Goal: Information Seeking & Learning: Learn about a topic

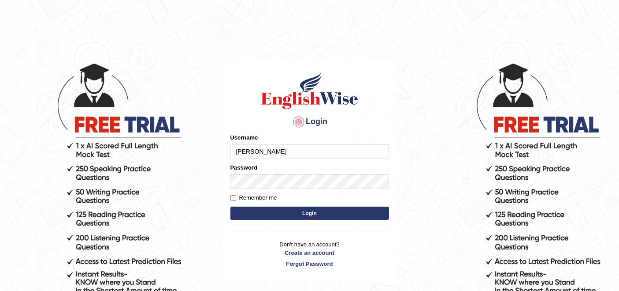
click at [289, 156] on input "vergilio" at bounding box center [310, 151] width 159 height 15
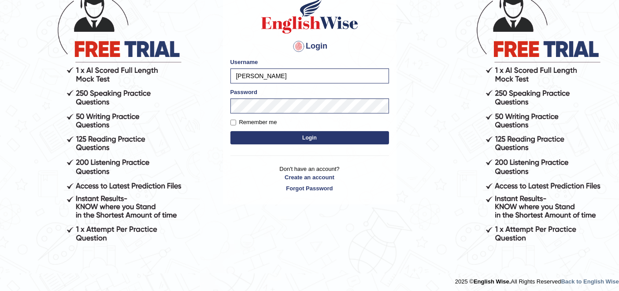
scroll to position [78, 0]
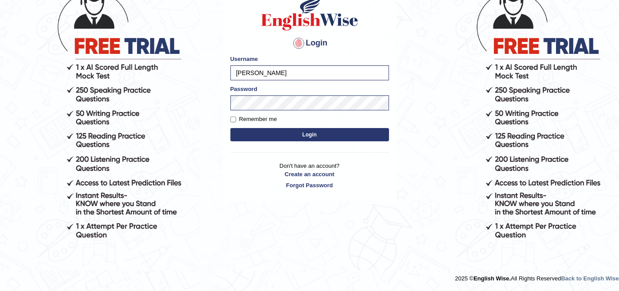
click at [325, 78] on input "vergilio" at bounding box center [310, 72] width 159 height 15
type input "lydiaN"
click at [259, 138] on button "Login" at bounding box center [310, 134] width 159 height 13
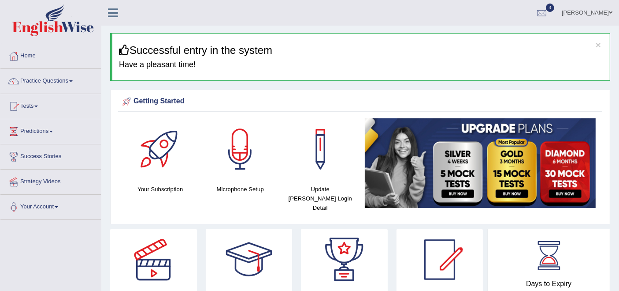
click at [32, 106] on link "Tests" at bounding box center [50, 105] width 101 height 22
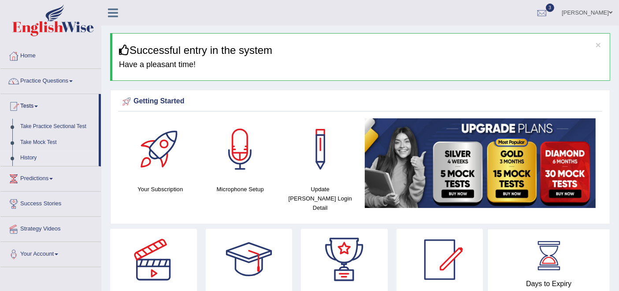
click at [22, 156] on link "History" at bounding box center [57, 158] width 82 height 16
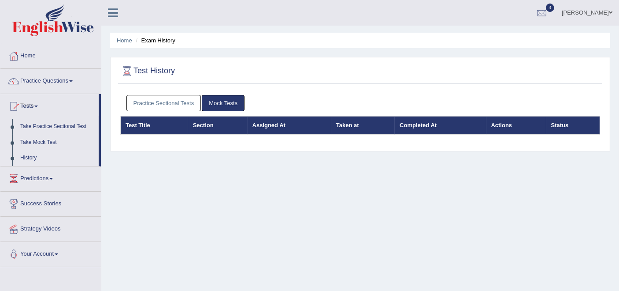
click at [154, 109] on link "Practice Sectional Tests" at bounding box center [164, 103] width 75 height 16
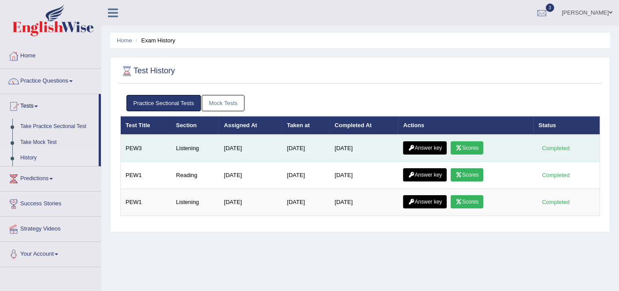
click at [471, 143] on link "Scores" at bounding box center [467, 147] width 33 height 13
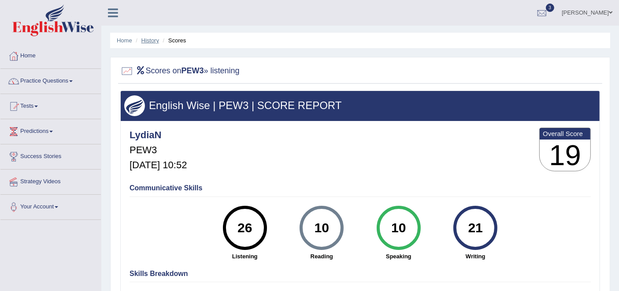
click at [147, 41] on link "History" at bounding box center [151, 40] width 18 height 7
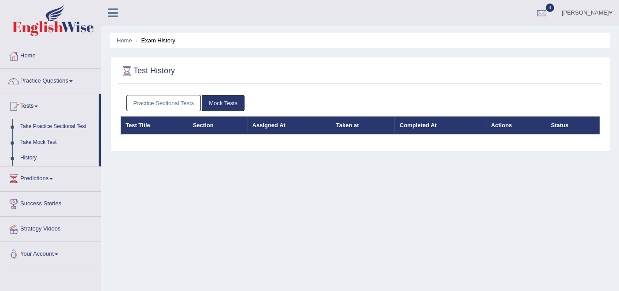
drag, startPoint x: 0, startPoint y: 0, endPoint x: 174, endPoint y: 104, distance: 202.9
click at [174, 104] on link "Practice Sectional Tests" at bounding box center [164, 103] width 75 height 16
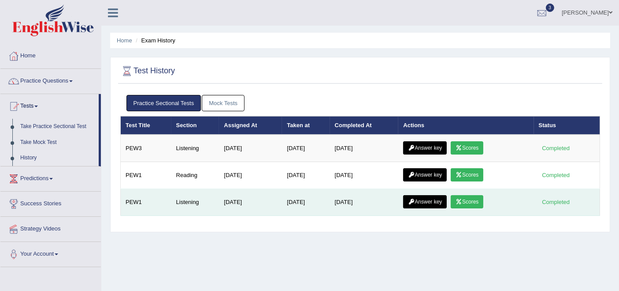
click at [476, 198] on link "Scores" at bounding box center [467, 201] width 33 height 13
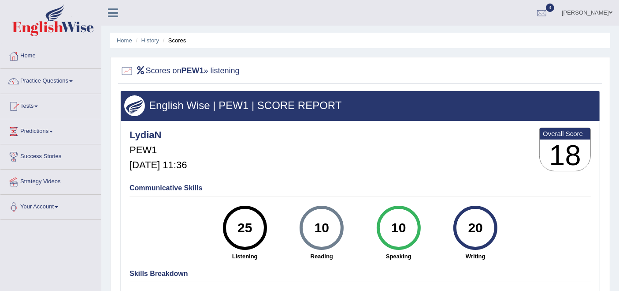
click at [146, 40] on link "History" at bounding box center [151, 40] width 18 height 7
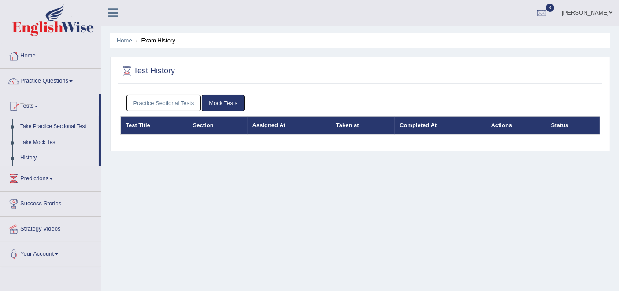
click at [164, 98] on link "Practice Sectional Tests" at bounding box center [164, 103] width 75 height 16
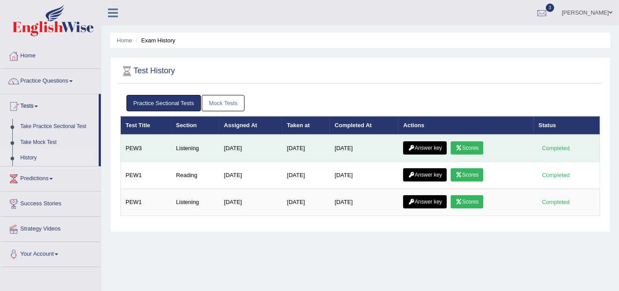
click at [421, 149] on link "Answer key" at bounding box center [425, 147] width 44 height 13
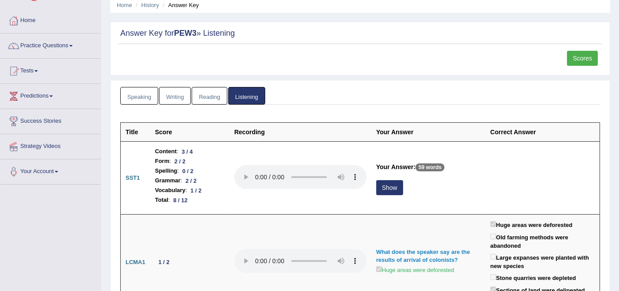
scroll to position [98, 0]
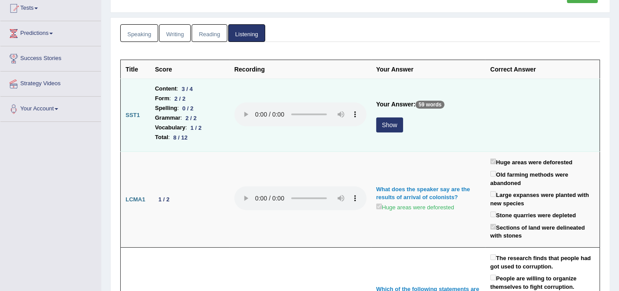
click at [394, 124] on button "Show" at bounding box center [390, 124] width 27 height 15
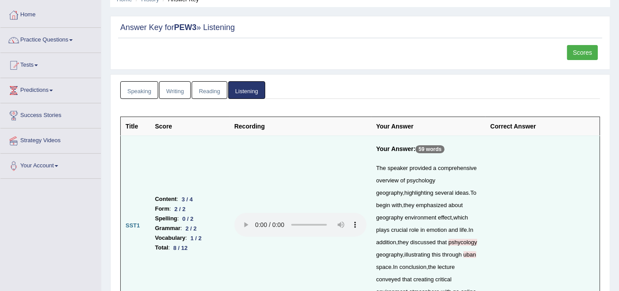
scroll to position [0, 0]
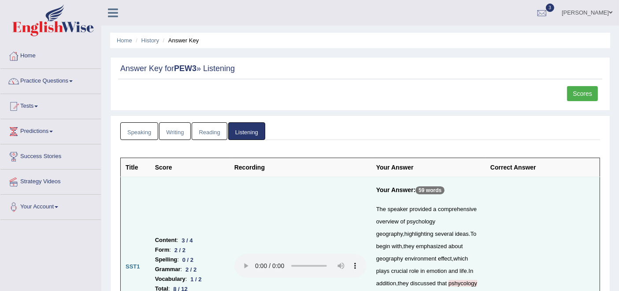
click at [600, 11] on link "Lydia N" at bounding box center [588, 11] width 64 height 23
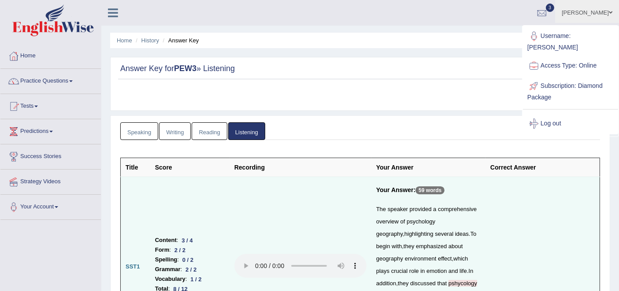
click at [549, 113] on link "Log out" at bounding box center [570, 123] width 95 height 20
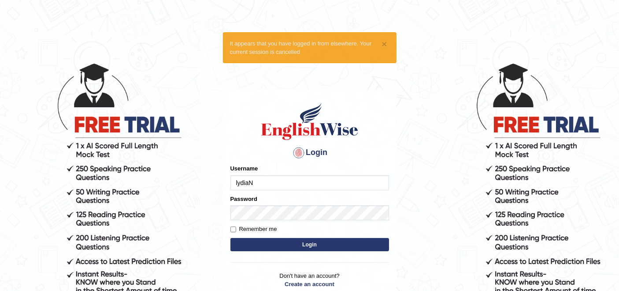
click at [286, 180] on input "lydiaN" at bounding box center [310, 182] width 159 height 15
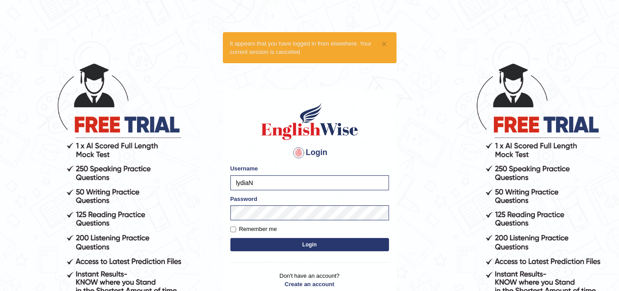
type input "rupali_australia"
click at [296, 245] on button "Login" at bounding box center [310, 244] width 159 height 13
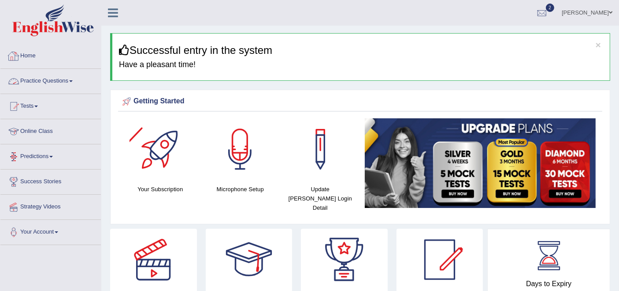
click at [56, 81] on link "Practice Questions" at bounding box center [50, 80] width 101 height 22
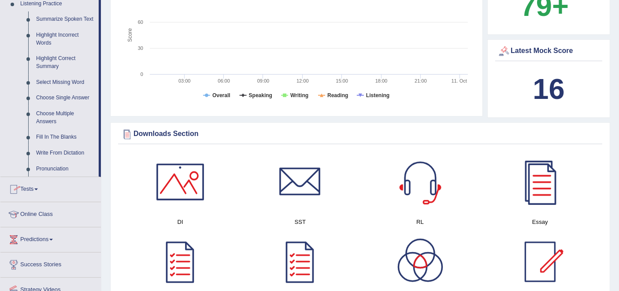
scroll to position [391, 0]
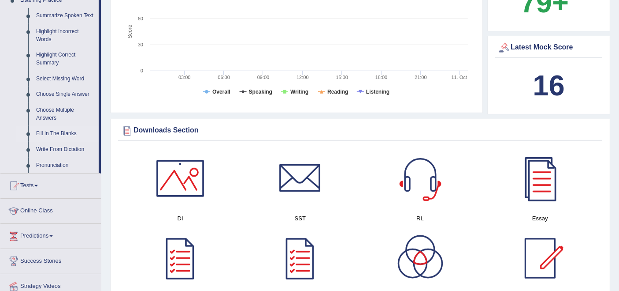
click at [56, 132] on link "Fill In The Blanks" at bounding box center [65, 134] width 67 height 16
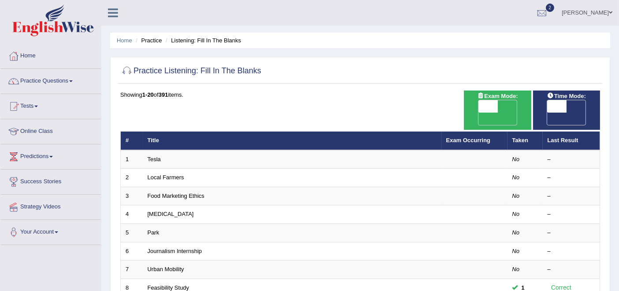
click at [479, 112] on span "OFF" at bounding box center [468, 118] width 19 height 12
checkbox input "true"
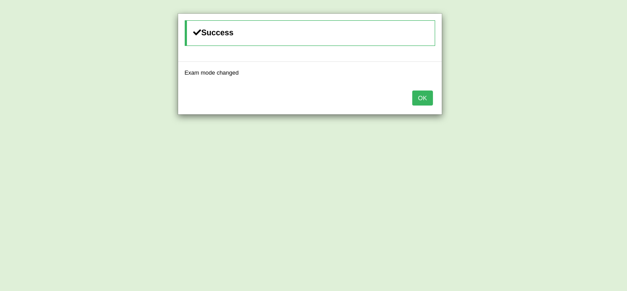
click at [419, 96] on button "OK" at bounding box center [422, 97] width 20 height 15
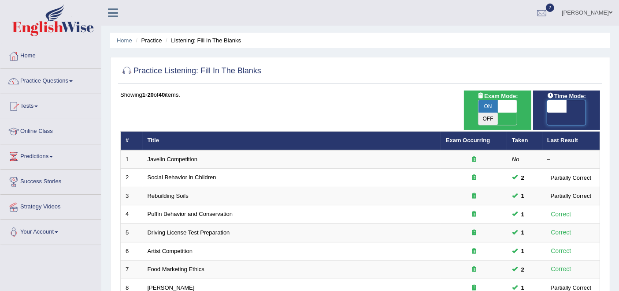
click at [565, 104] on span at bounding box center [557, 106] width 19 height 12
checkbox input "true"
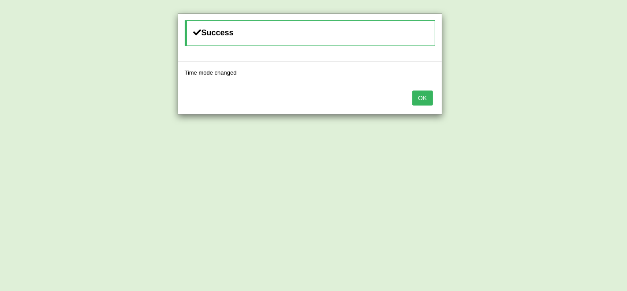
click at [422, 97] on button "OK" at bounding box center [422, 97] width 20 height 15
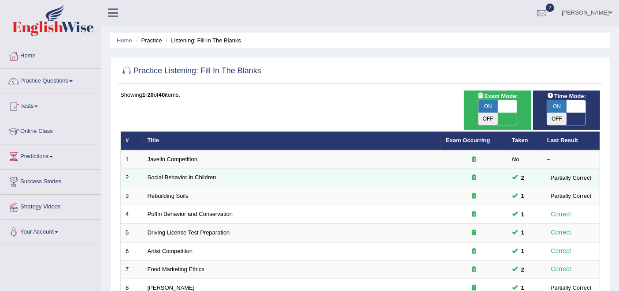
scroll to position [147, 0]
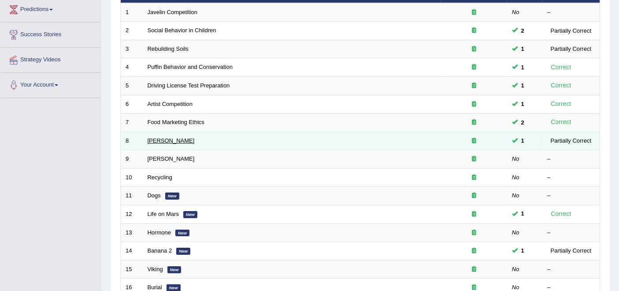
click at [155, 137] on link "[PERSON_NAME]" at bounding box center [171, 140] width 47 height 7
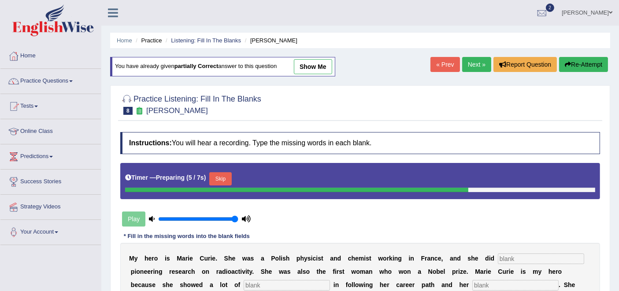
click at [588, 67] on button "Re-Attempt" at bounding box center [583, 64] width 49 height 15
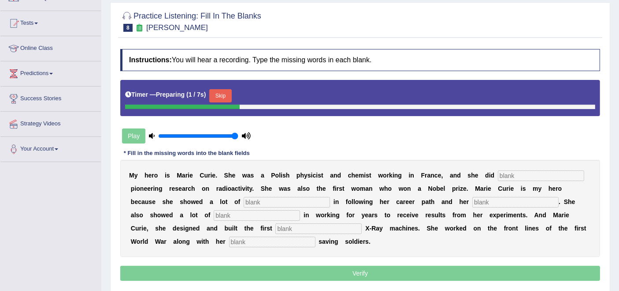
scroll to position [98, 0]
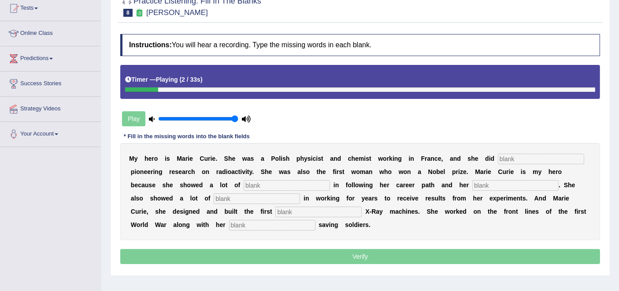
click at [537, 156] on input "text" at bounding box center [541, 158] width 86 height 11
type input "conducted"
click at [297, 189] on div "M y h e r o i s M a r i e C u r i e . S h e w a s a P o l i s h p h y s i c i s…" at bounding box center [360, 191] width 480 height 97
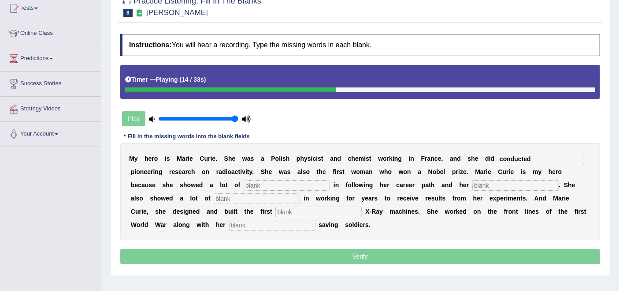
click at [294, 180] on input "text" at bounding box center [287, 185] width 86 height 11
type input "determination"
click at [488, 183] on input "text" at bounding box center [516, 185] width 86 height 11
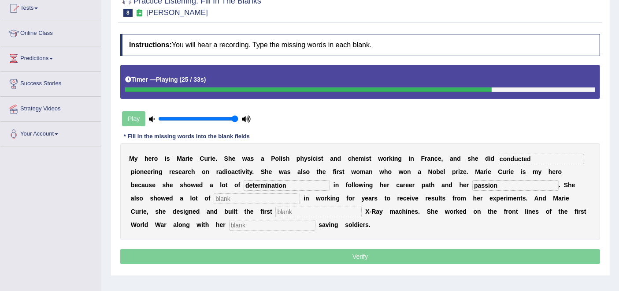
type input "passion"
click at [295, 198] on input "text" at bounding box center [257, 198] width 86 height 11
type input "patience"
click at [313, 206] on input "text" at bounding box center [319, 211] width 86 height 11
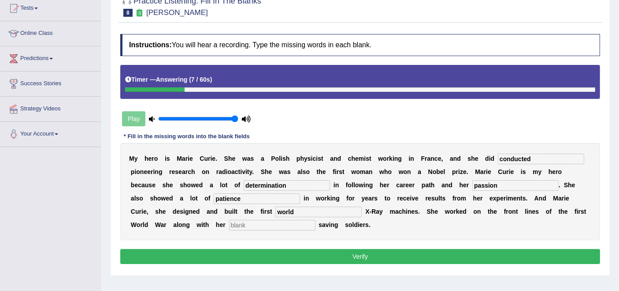
type input "world"
click at [243, 220] on input "text" at bounding box center [272, 225] width 86 height 11
type input "daughter"
click at [312, 212] on input "world" at bounding box center [319, 211] width 86 height 11
type input "w"
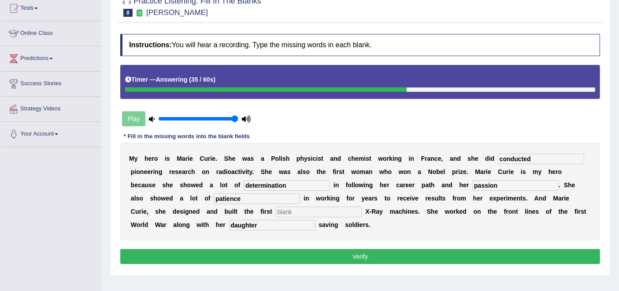
click at [336, 261] on button "Verify" at bounding box center [360, 256] width 480 height 15
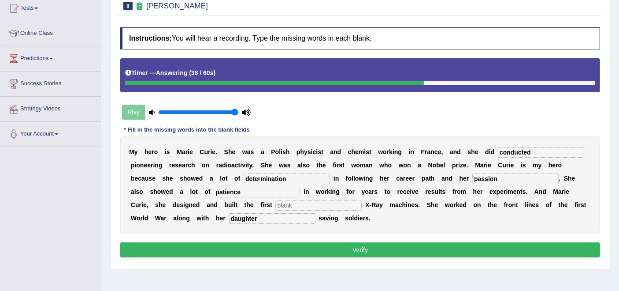
click at [293, 205] on input "text" at bounding box center [319, 205] width 86 height 11
type input "wrld"
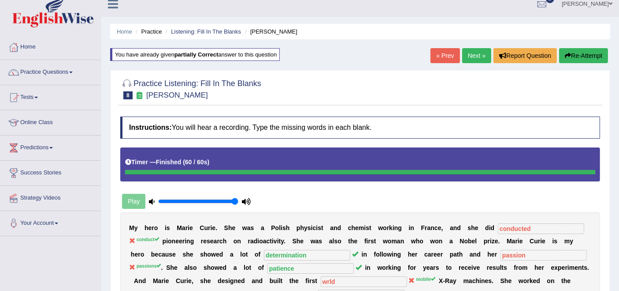
scroll to position [0, 0]
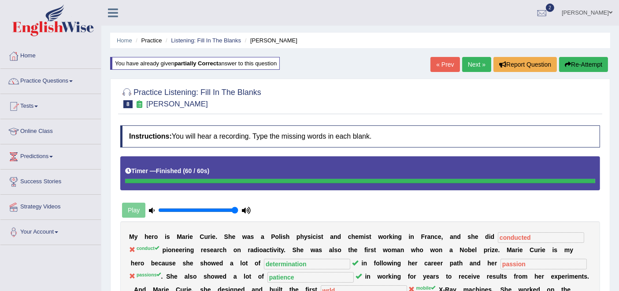
click at [475, 63] on link "Next »" at bounding box center [476, 64] width 29 height 15
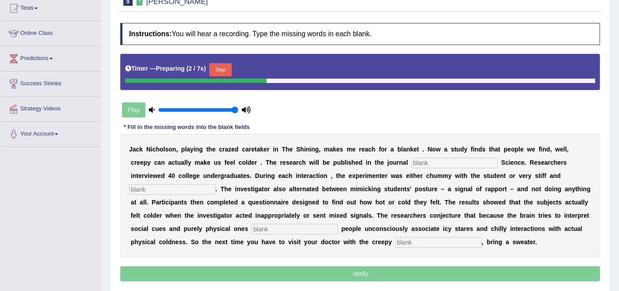
click at [416, 158] on input "text" at bounding box center [455, 162] width 86 height 11
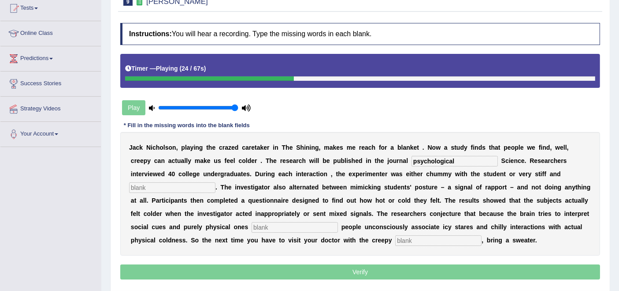
type input "psychological"
click at [159, 187] on input "text" at bounding box center [172, 187] width 86 height 11
type input "professional"
click at [280, 216] on div "J a c k N i c h o l s o n , p l a y i n g t h e c r a z e d c a r e t a k e r i…" at bounding box center [360, 193] width 480 height 123
click at [266, 225] on input "text" at bounding box center [295, 227] width 86 height 11
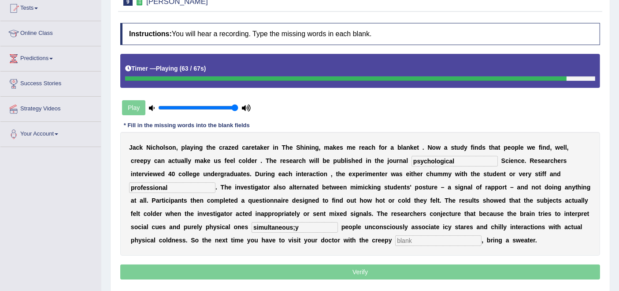
type input "simultaneous;y"
click at [407, 235] on input "text" at bounding box center [438, 240] width 86 height 11
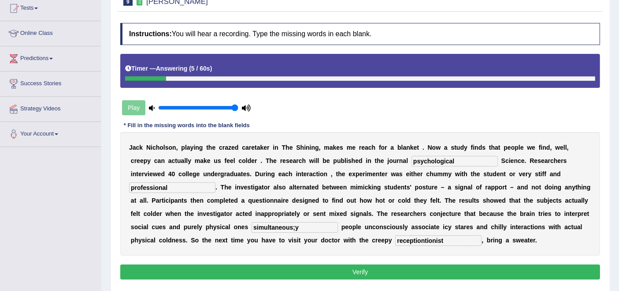
type input "receptiontionist"
click at [311, 229] on input "simultaneous;y" at bounding box center [295, 227] width 86 height 11
type input "simultaneously"
click at [331, 269] on button "Verify" at bounding box center [360, 271] width 480 height 15
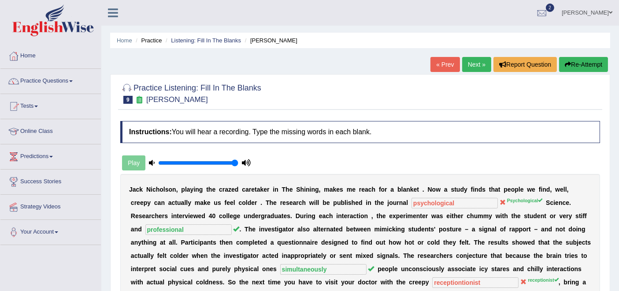
drag, startPoint x: 479, startPoint y: 58, endPoint x: 479, endPoint y: 66, distance: 7.9
click at [479, 58] on link "Next »" at bounding box center [476, 64] width 29 height 15
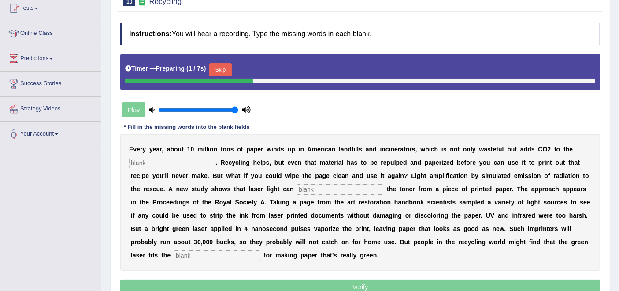
click at [201, 159] on input "text" at bounding box center [172, 162] width 86 height 11
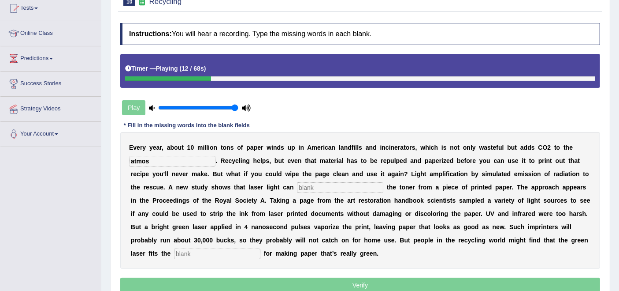
type input "atmos"
click at [315, 190] on input "text" at bounding box center [340, 187] width 86 height 11
type input "eerase"
click at [232, 255] on input "text" at bounding box center [217, 253] width 86 height 11
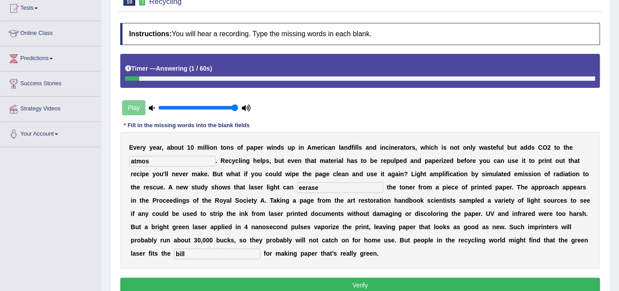
type input "bill"
click at [307, 187] on input "eerase" at bounding box center [340, 187] width 86 height 11
type input "erase"
click at [167, 159] on input "atmos" at bounding box center [172, 161] width 86 height 11
type input "atmosphere"
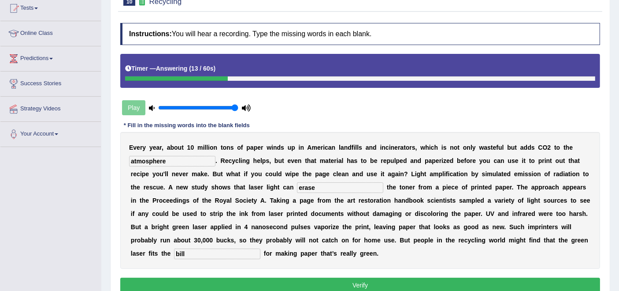
click at [281, 281] on button "Verify" at bounding box center [360, 284] width 480 height 15
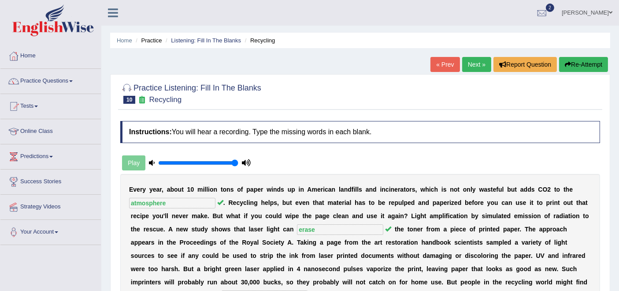
click at [465, 67] on link "Next »" at bounding box center [476, 64] width 29 height 15
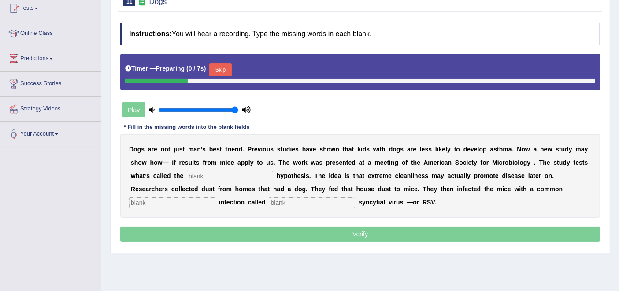
scroll to position [98, 0]
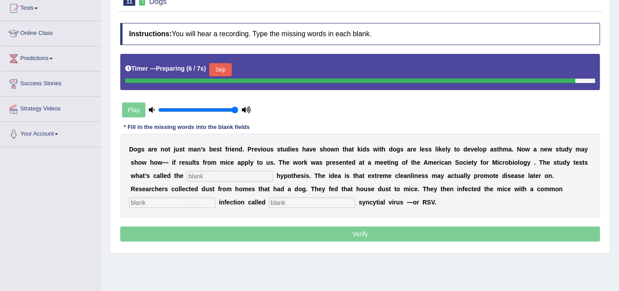
click at [196, 179] on input "text" at bounding box center [230, 176] width 86 height 11
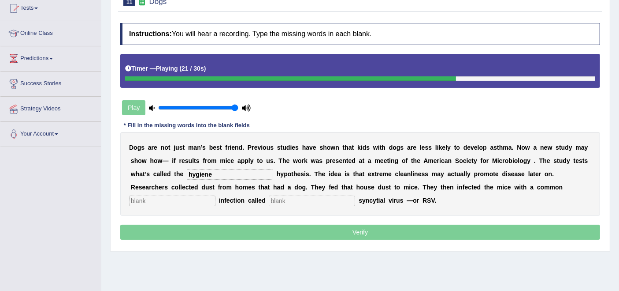
type input "hygiene"
click at [197, 192] on div "D o g s a r e n o t j u s t m a n ’ s b e s t f r i e n d . P r e v i o u s s t…" at bounding box center [360, 174] width 480 height 84
click at [191, 200] on input "text" at bounding box center [172, 200] width 86 height 11
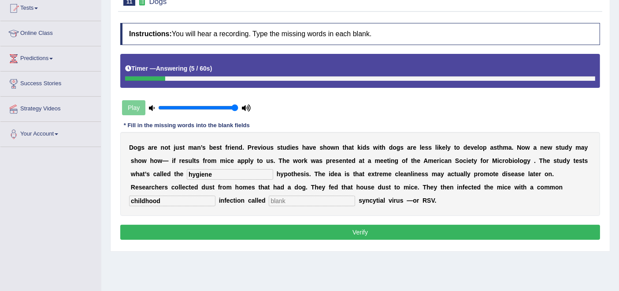
type input "childhood"
click at [280, 203] on input "text" at bounding box center [312, 200] width 86 height 11
click at [274, 199] on input "respiratory" at bounding box center [312, 200] width 86 height 11
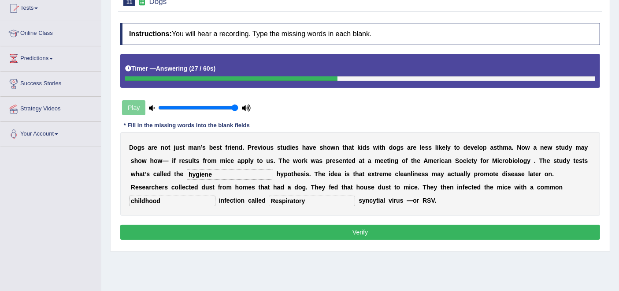
type input "Respiratory"
click at [268, 234] on button "Verify" at bounding box center [360, 231] width 480 height 15
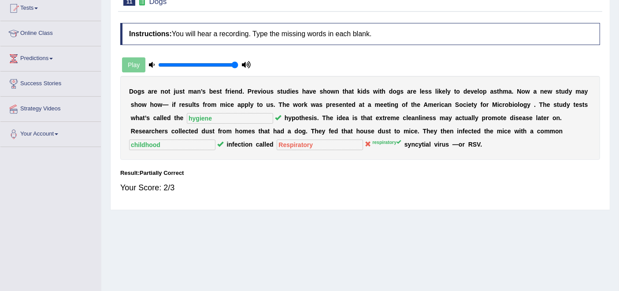
scroll to position [0, 0]
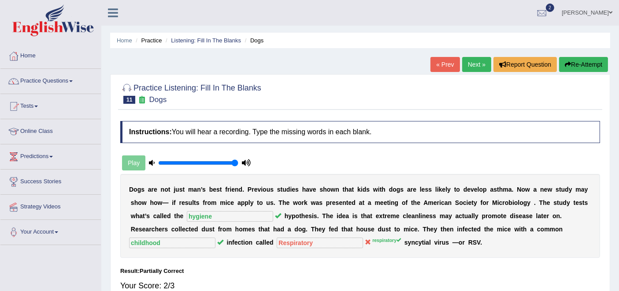
click at [481, 65] on link "Next »" at bounding box center [476, 64] width 29 height 15
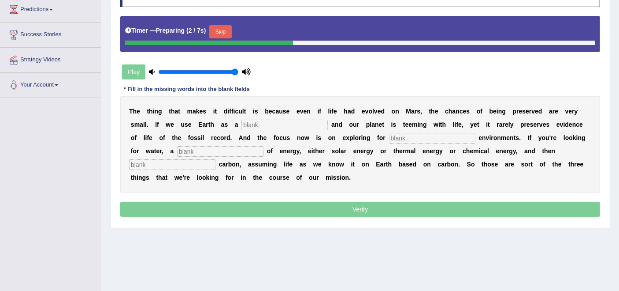
click at [275, 123] on input "text" at bounding box center [285, 124] width 86 height 11
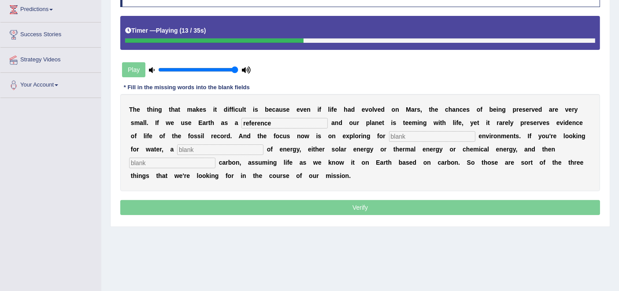
type input "reference"
click at [412, 133] on input "text" at bounding box center [432, 136] width 86 height 11
type input "habitable"
click at [235, 144] on input "text" at bounding box center [220, 149] width 86 height 11
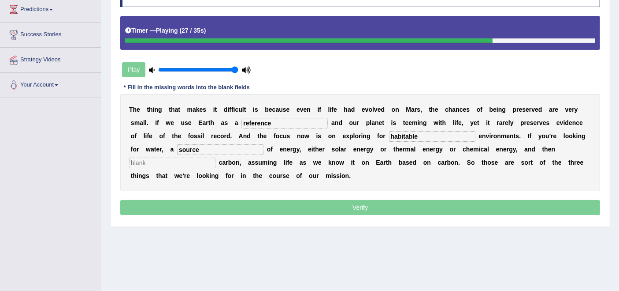
type input "source"
click at [184, 165] on input "text" at bounding box center [172, 162] width 86 height 11
type input "organic"
click at [291, 205] on p "Verify" at bounding box center [360, 207] width 480 height 15
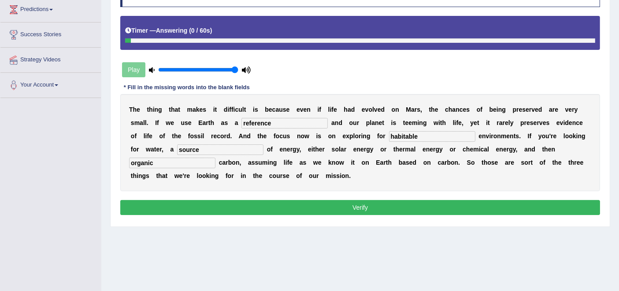
click at [291, 205] on button "Verify" at bounding box center [360, 207] width 480 height 15
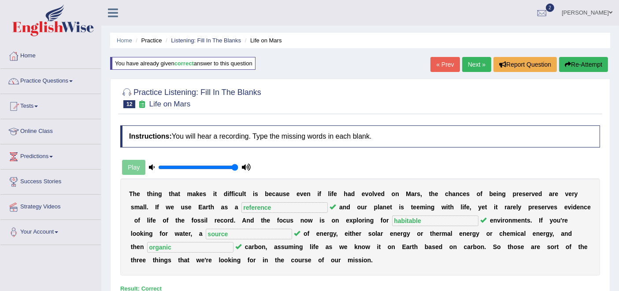
click at [477, 67] on link "Next »" at bounding box center [476, 64] width 29 height 15
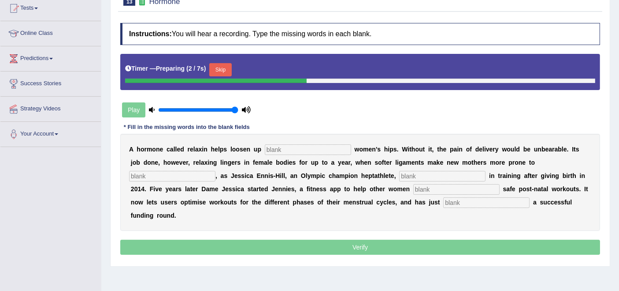
click at [294, 148] on input "text" at bounding box center [308, 149] width 86 height 11
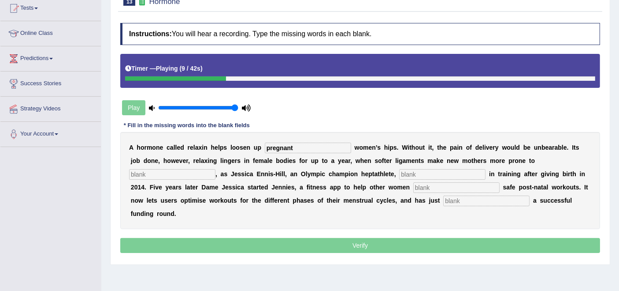
type input "pregnant"
click at [152, 172] on input "text" at bounding box center [172, 174] width 86 height 11
type input "injury"
click at [436, 169] on input "text" at bounding box center [442, 174] width 86 height 11
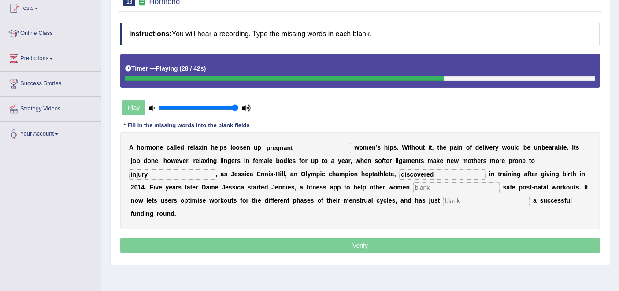
type input "discovered"
click at [457, 183] on input "text" at bounding box center [457, 187] width 86 height 11
type input "perform"
click at [459, 195] on input "text" at bounding box center [487, 200] width 86 height 11
type input "v"
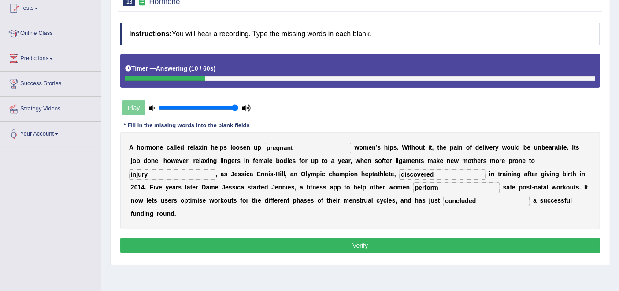
type input "concluded"
click at [374, 248] on button "Verify" at bounding box center [360, 245] width 480 height 15
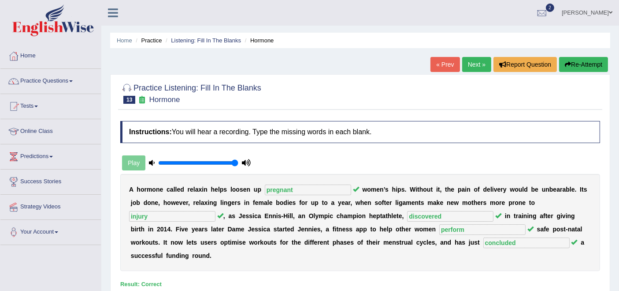
click at [470, 59] on link "Next »" at bounding box center [476, 64] width 29 height 15
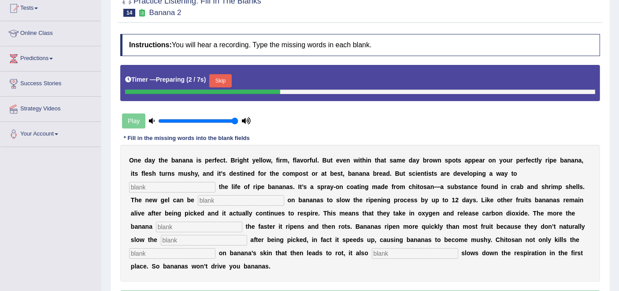
click at [162, 185] on input "text" at bounding box center [172, 187] width 86 height 11
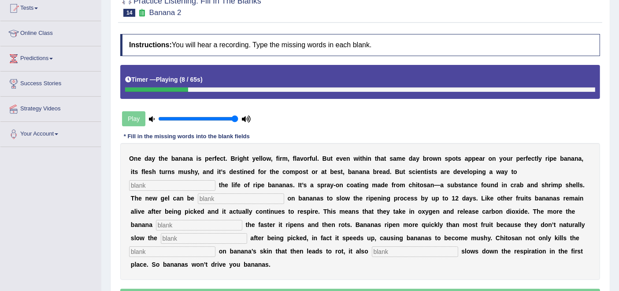
click at [164, 184] on input "text" at bounding box center [172, 185] width 86 height 11
type input "extend"
click at [214, 201] on input "text" at bounding box center [241, 198] width 86 height 11
type input "sprayed"
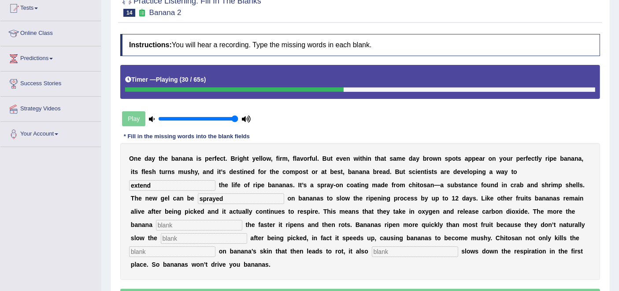
click at [200, 227] on input "text" at bounding box center [199, 225] width 86 height 11
type input "breathes"
click at [194, 241] on input "text" at bounding box center [204, 238] width 86 height 11
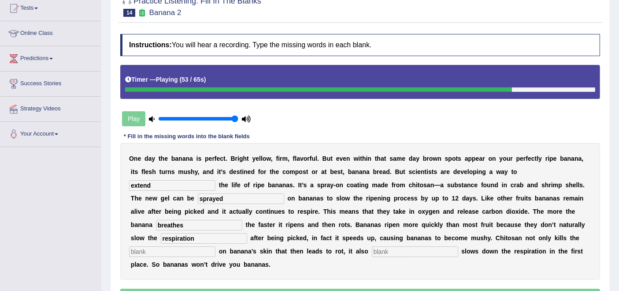
type input "respiration"
click at [179, 254] on input "text" at bounding box center [172, 251] width 86 height 11
type input "bacteria"
click at [397, 247] on input "text" at bounding box center [415, 251] width 86 height 11
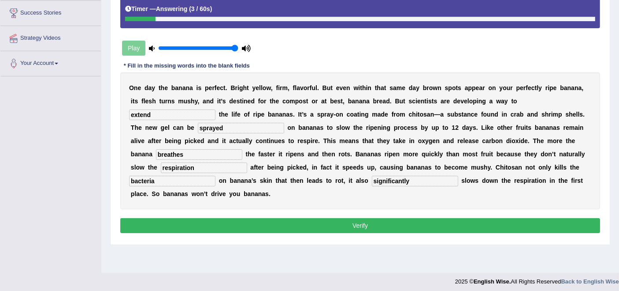
scroll to position [172, 0]
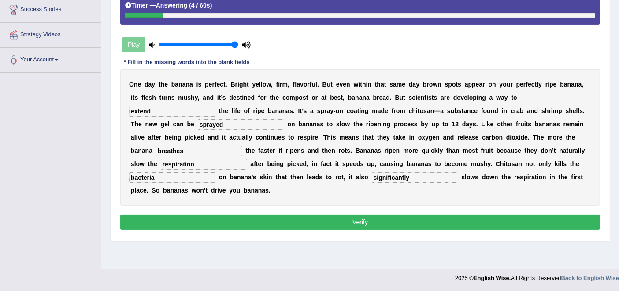
type input "significantly"
click at [305, 214] on button "Verify" at bounding box center [360, 221] width 480 height 15
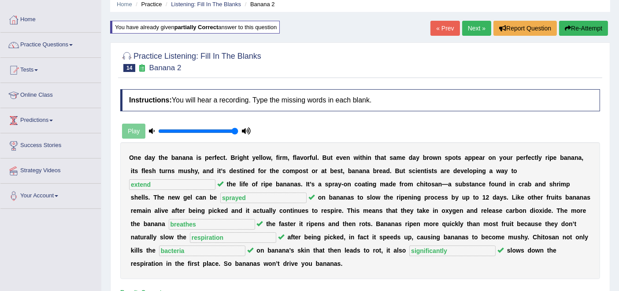
scroll to position [0, 0]
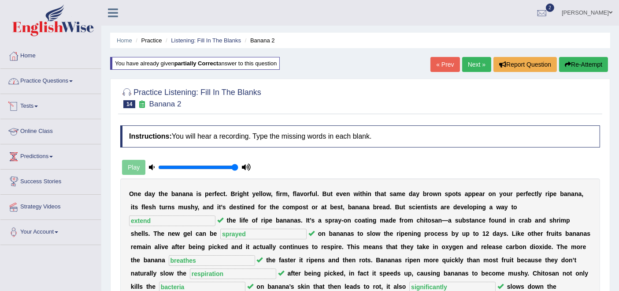
click at [55, 81] on link "Practice Questions" at bounding box center [50, 80] width 101 height 22
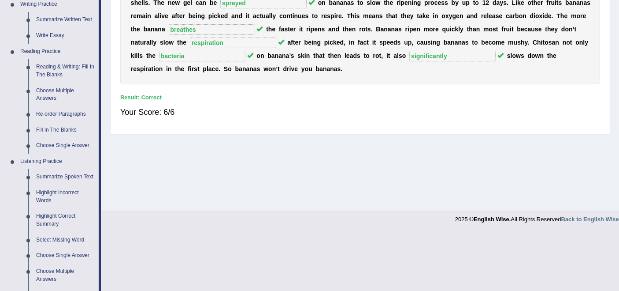
scroll to position [294, 0]
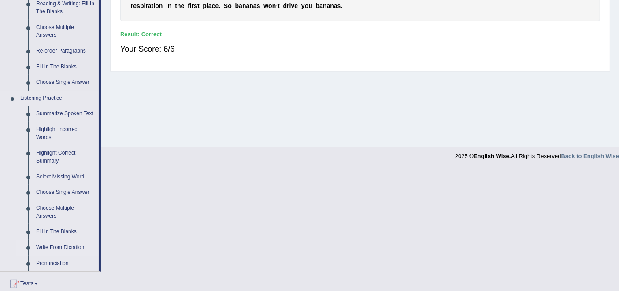
click at [55, 245] on link "Write From Dictation" at bounding box center [65, 247] width 67 height 16
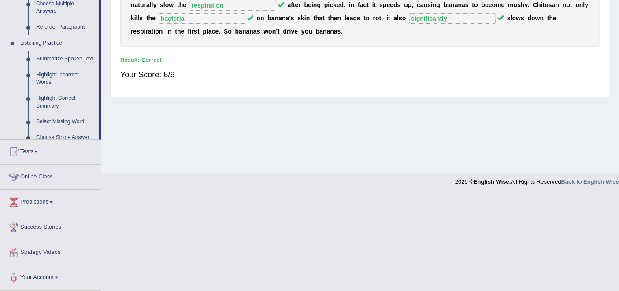
scroll to position [172, 0]
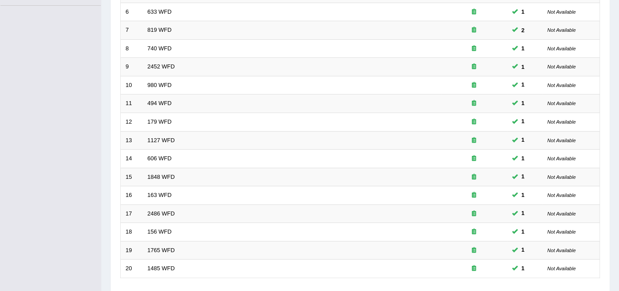
scroll to position [290, 0]
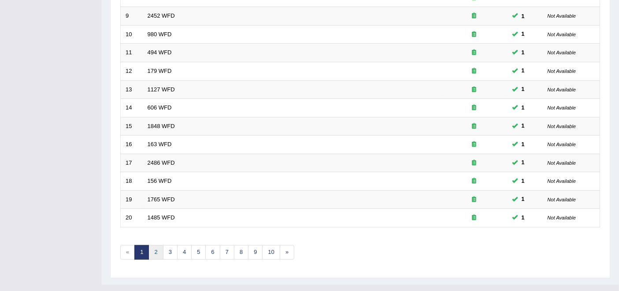
click at [153, 245] on link "2" at bounding box center [156, 252] width 15 height 15
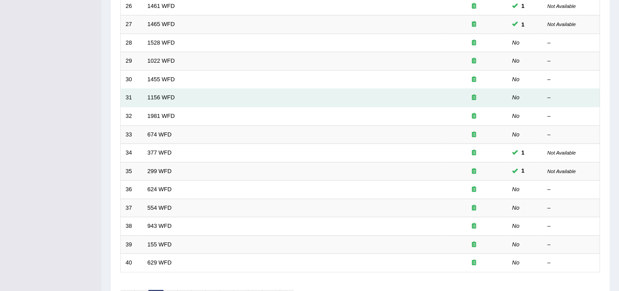
scroll to position [290, 0]
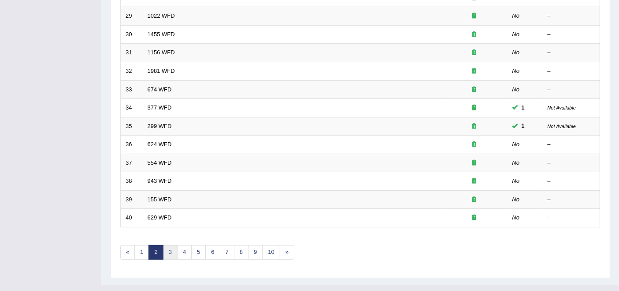
click at [170, 245] on link "3" at bounding box center [170, 252] width 15 height 15
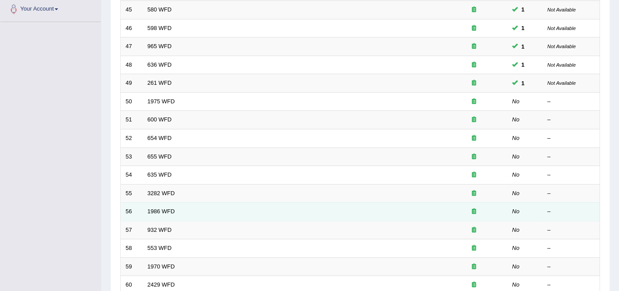
scroll to position [245, 0]
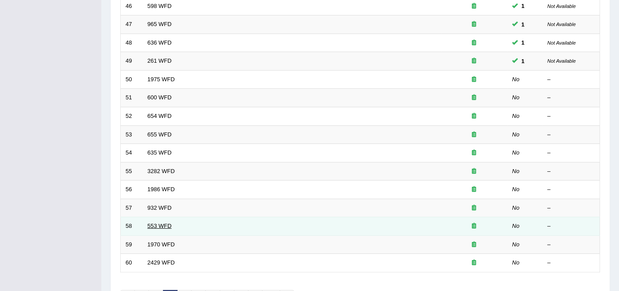
click at [157, 222] on link "553 WFD" at bounding box center [160, 225] width 24 height 7
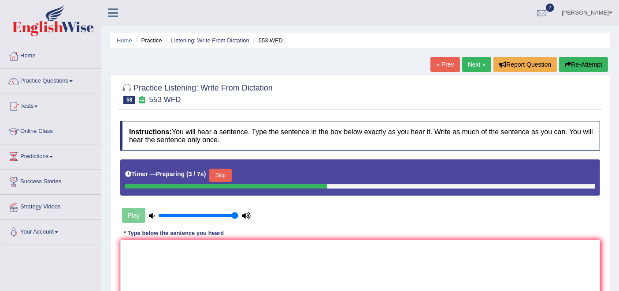
click at [584, 61] on button "Re-Attempt" at bounding box center [583, 64] width 49 height 15
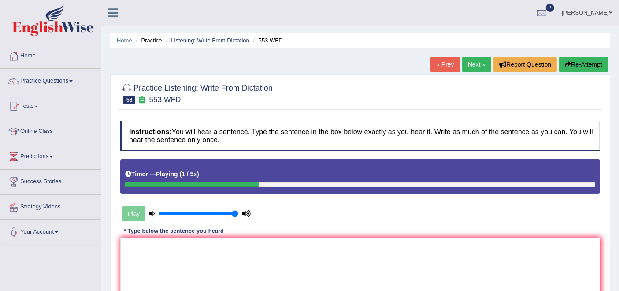
click at [202, 37] on link "Listening: Write From Dictation" at bounding box center [210, 40] width 78 height 7
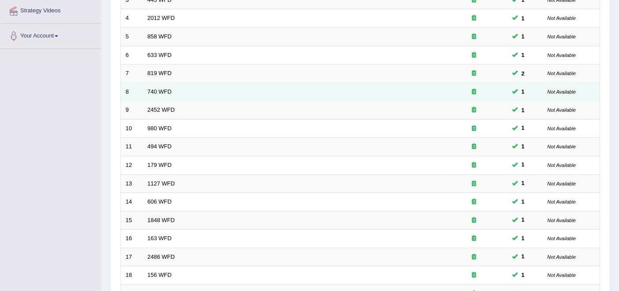
scroll to position [290, 0]
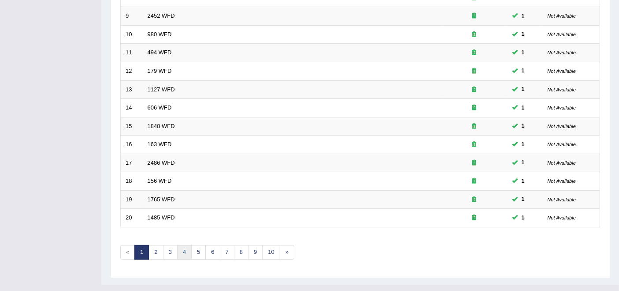
click at [186, 245] on link "4" at bounding box center [184, 252] width 15 height 15
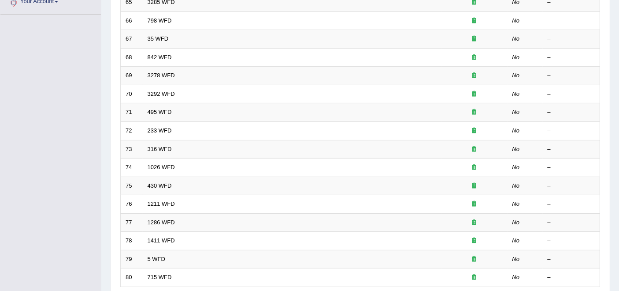
scroll to position [290, 0]
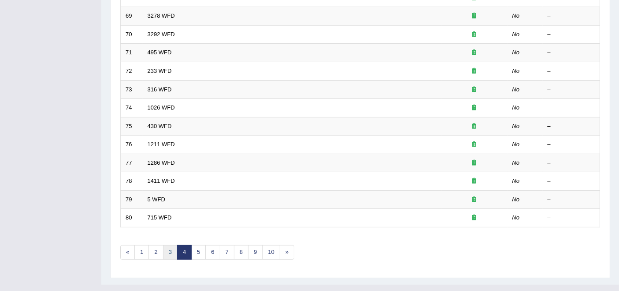
click at [166, 245] on link "3" at bounding box center [170, 252] width 15 height 15
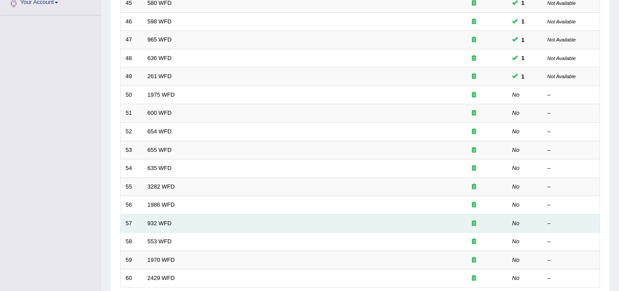
scroll to position [245, 0]
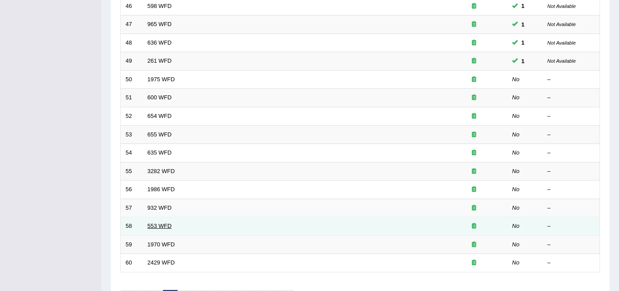
click at [155, 222] on link "553 WFD" at bounding box center [160, 225] width 24 height 7
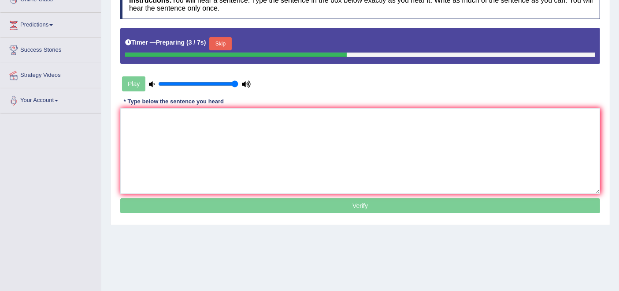
scroll to position [147, 0]
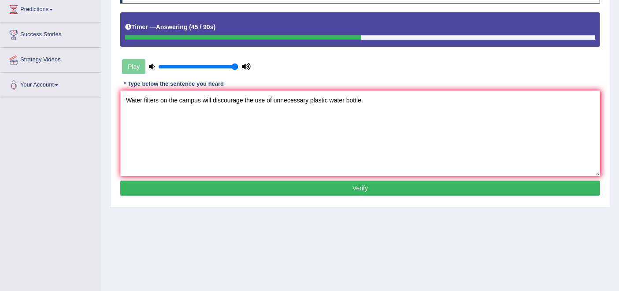
click at [360, 103] on textarea "Water filters on the campus will discourage the use of unnecessary plastic wate…" at bounding box center [360, 133] width 480 height 86
type textarea "Water filters on the campus will discourage the use of unnecessary plastic wate…"
click at [352, 188] on button "Verify" at bounding box center [360, 187] width 480 height 15
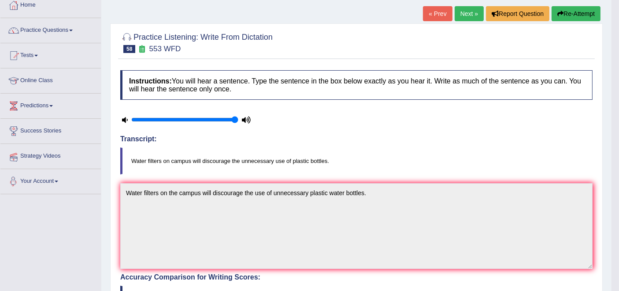
scroll to position [0, 0]
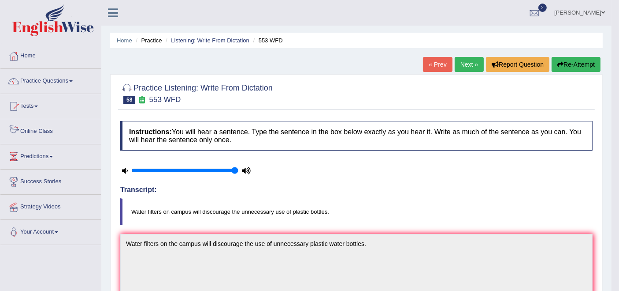
click at [54, 83] on link "Practice Questions" at bounding box center [50, 80] width 101 height 22
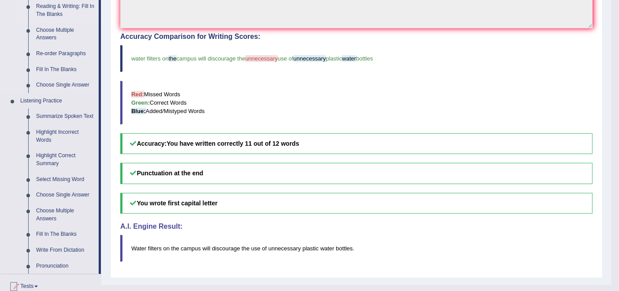
scroll to position [343, 0]
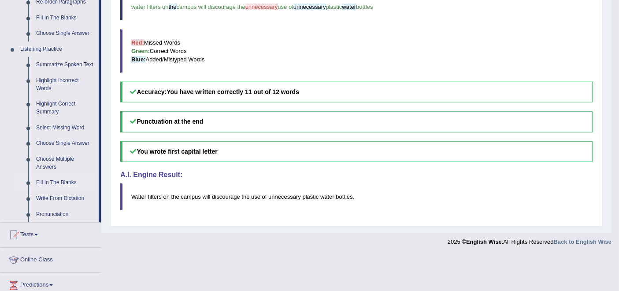
click at [51, 178] on link "Fill In The Blanks" at bounding box center [65, 183] width 67 height 16
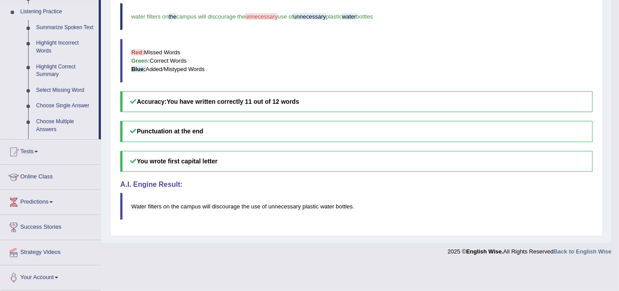
scroll to position [232, 0]
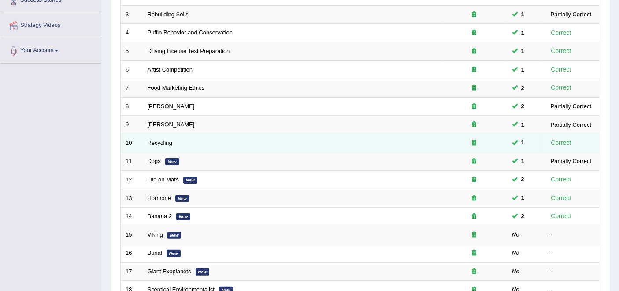
scroll to position [196, 0]
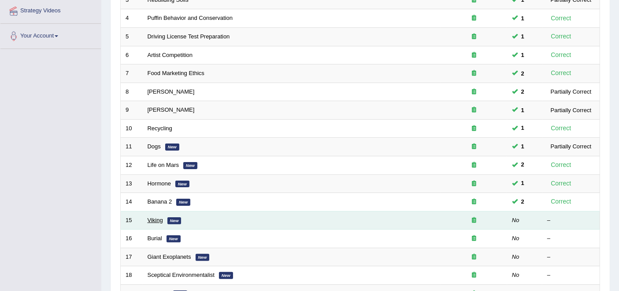
click at [157, 216] on link "Viking" at bounding box center [155, 219] width 15 height 7
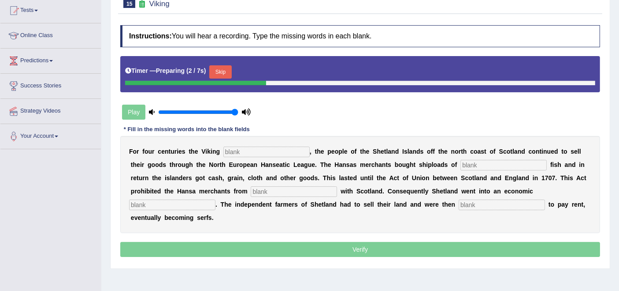
scroll to position [98, 0]
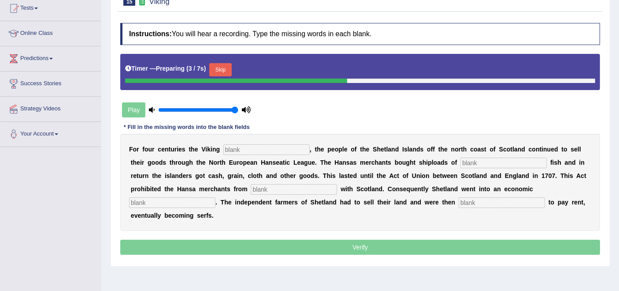
click at [259, 149] on input "text" at bounding box center [267, 149] width 86 height 11
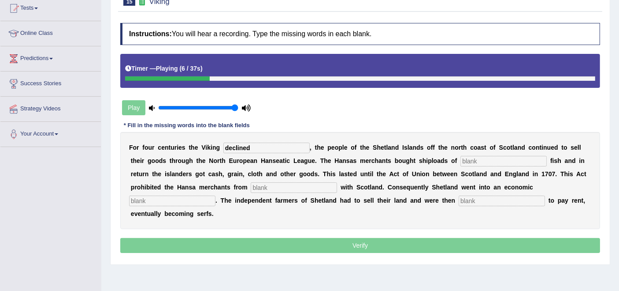
type input "declined"
click at [487, 163] on input "text" at bounding box center [504, 161] width 86 height 11
type input "salted"
click at [307, 186] on input "text" at bounding box center [294, 187] width 86 height 11
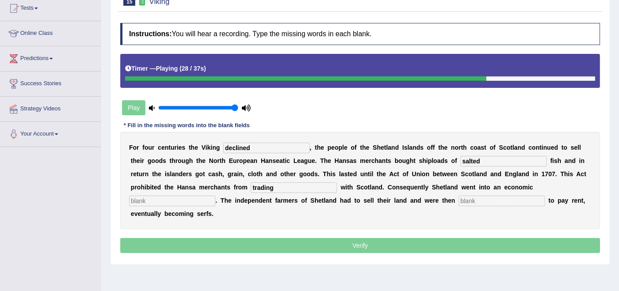
type input "trading"
click at [185, 199] on input "text" at bounding box center [172, 200] width 86 height 11
type input "depression"
click at [498, 203] on input "text" at bounding box center [502, 200] width 86 height 11
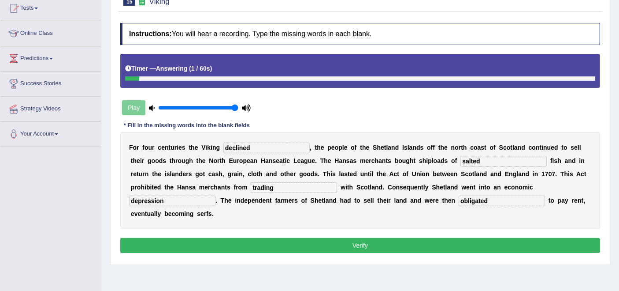
type input "obligated"
click at [391, 239] on button "Verify" at bounding box center [360, 245] width 480 height 15
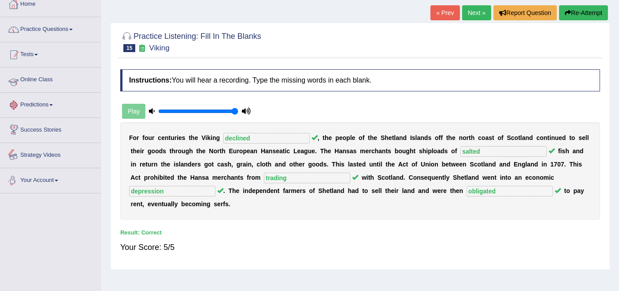
scroll to position [0, 0]
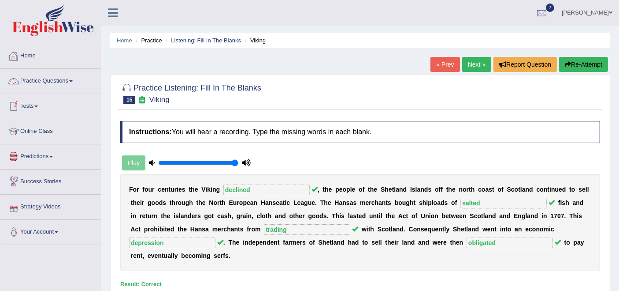
click at [54, 82] on link "Practice Questions" at bounding box center [50, 80] width 101 height 22
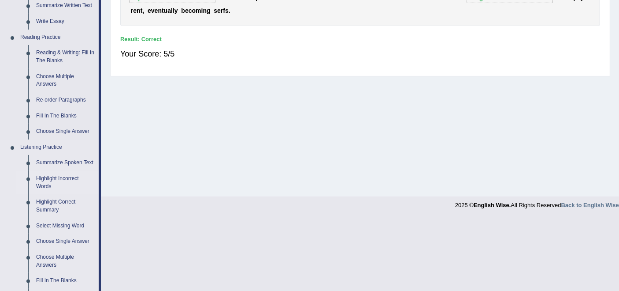
scroll to position [294, 0]
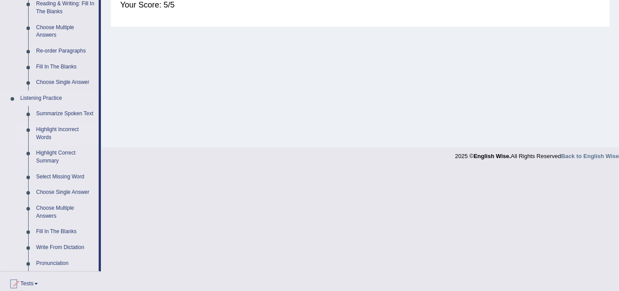
click at [60, 127] on link "Highlight Incorrect Words" at bounding box center [65, 133] width 67 height 23
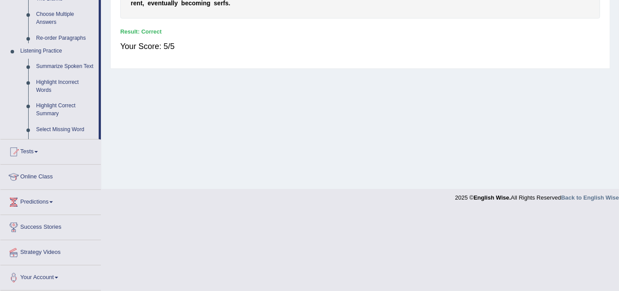
scroll to position [172, 0]
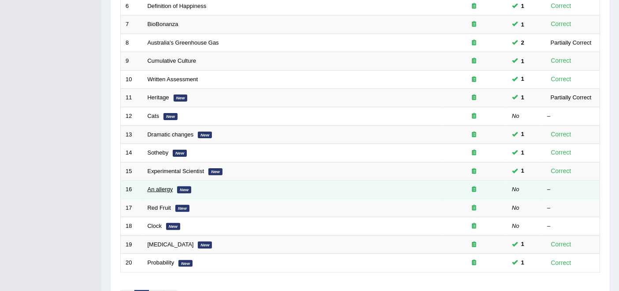
click at [168, 186] on link "An allergy" at bounding box center [161, 189] width 26 height 7
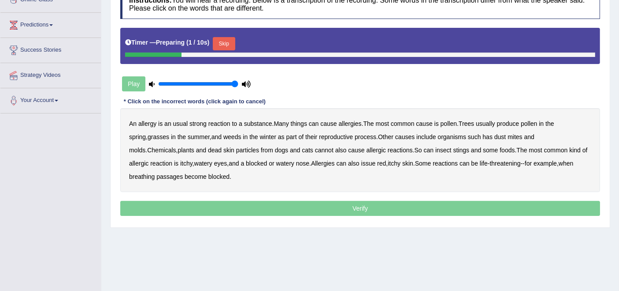
scroll to position [147, 0]
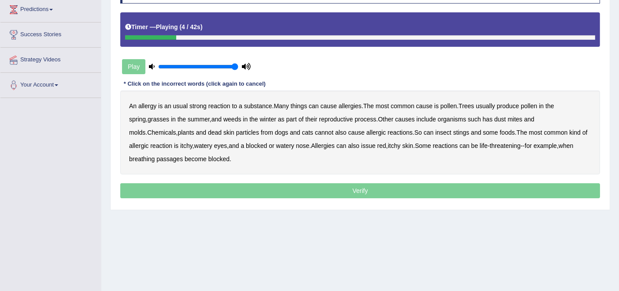
click at [182, 105] on b "usual" at bounding box center [180, 105] width 15 height 7
click at [260, 120] on b "winter" at bounding box center [268, 119] width 16 height 7
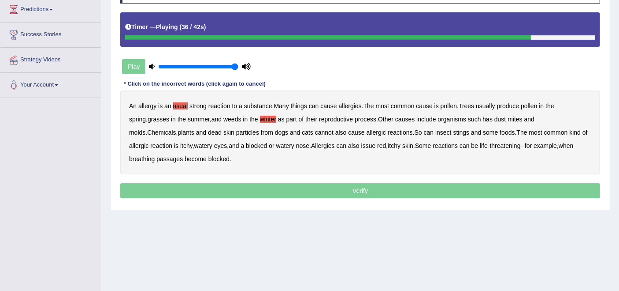
click at [362, 142] on b "issue" at bounding box center [369, 145] width 15 height 7
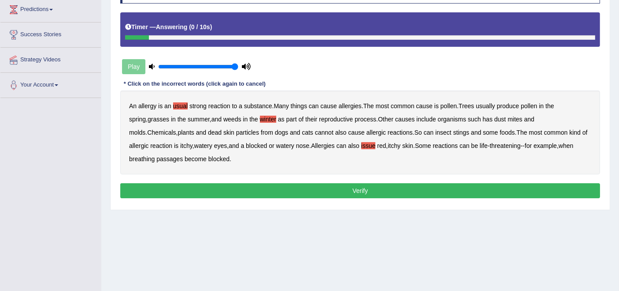
click at [303, 189] on button "Verify" at bounding box center [360, 190] width 480 height 15
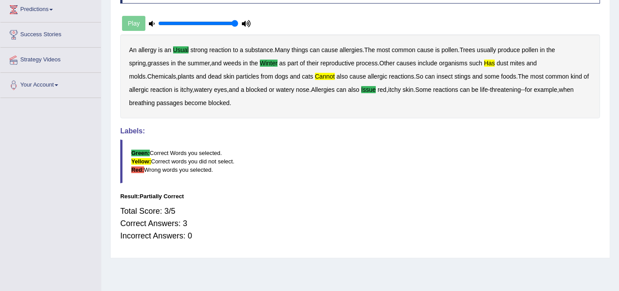
scroll to position [49, 0]
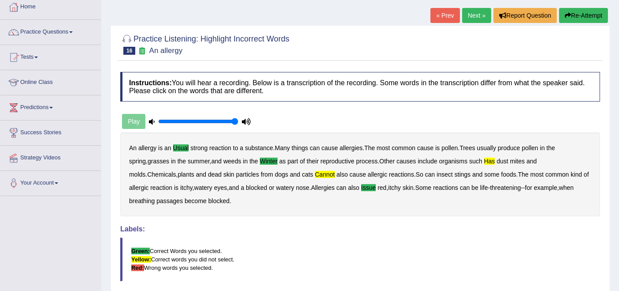
click at [478, 15] on link "Next »" at bounding box center [476, 15] width 29 height 15
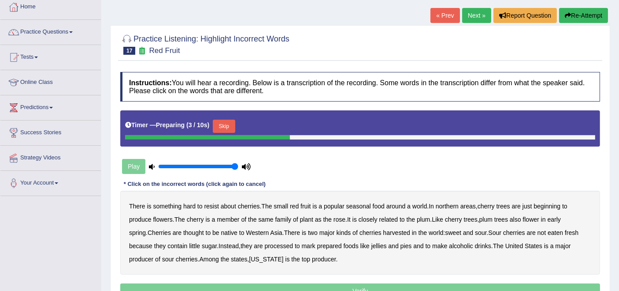
scroll to position [98, 0]
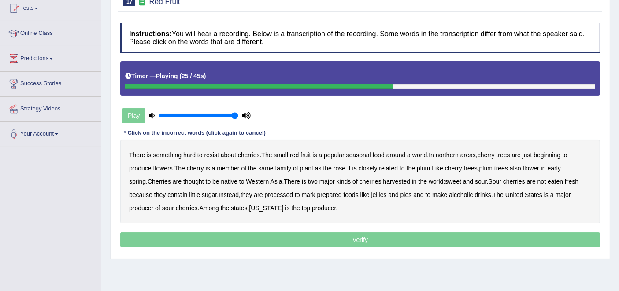
click at [302, 180] on b "is" at bounding box center [304, 181] width 4 height 7
click at [302, 191] on b "mark" at bounding box center [309, 194] width 14 height 7
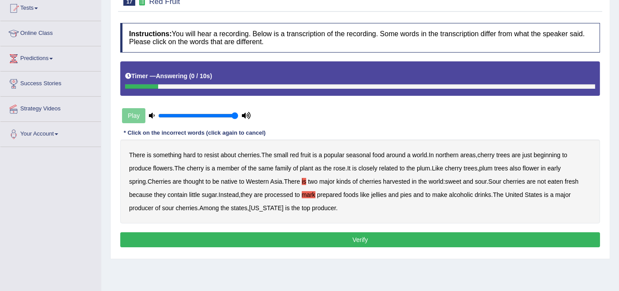
click at [293, 232] on button "Verify" at bounding box center [360, 239] width 480 height 15
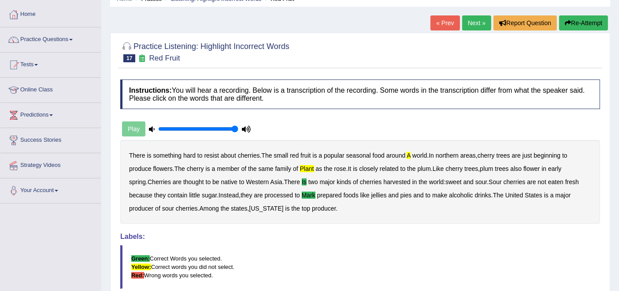
scroll to position [0, 0]
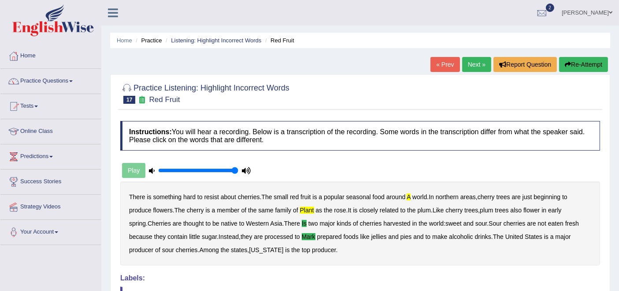
click at [468, 59] on link "Next »" at bounding box center [476, 64] width 29 height 15
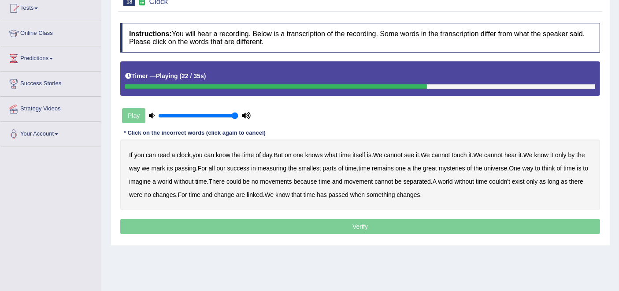
click at [563, 167] on b "of" at bounding box center [559, 167] width 5 height 7
click at [343, 180] on b "and" at bounding box center [337, 181] width 10 height 7
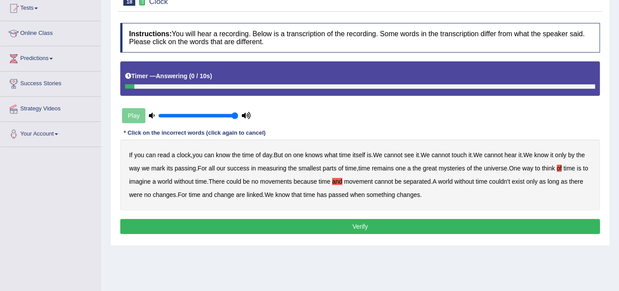
click at [386, 226] on button "Verify" at bounding box center [360, 226] width 480 height 15
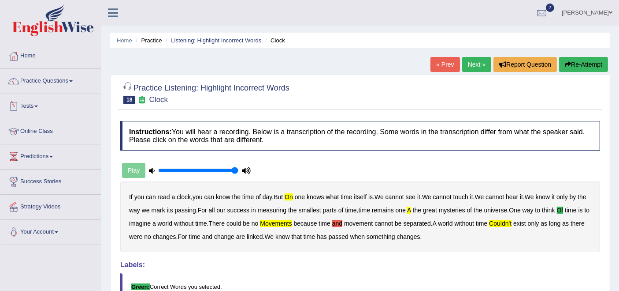
click at [205, 45] on ul "Home Practice Listening: Highlight Incorrect Words Clock" at bounding box center [360, 40] width 500 height 15
click at [206, 42] on link "Listening: Highlight Incorrect Words" at bounding box center [216, 40] width 90 height 7
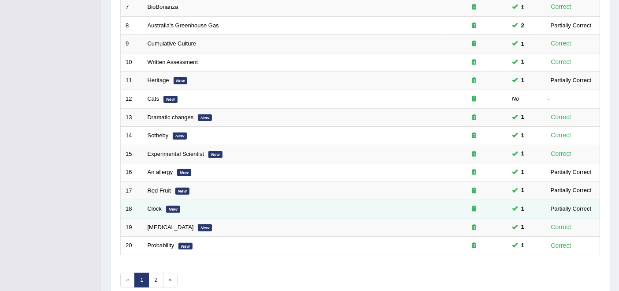
scroll to position [290, 0]
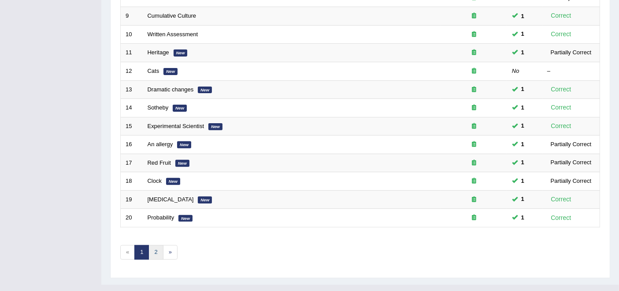
click at [154, 245] on link "2" at bounding box center [156, 252] width 15 height 15
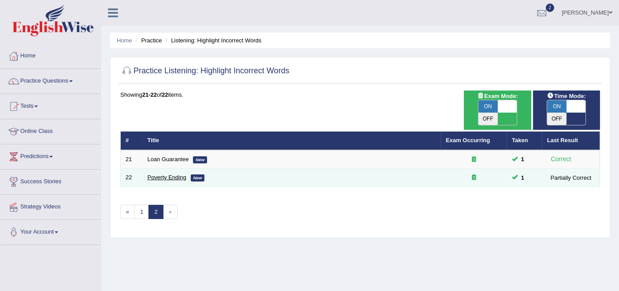
click at [164, 174] on link "Poverty Ending" at bounding box center [167, 177] width 39 height 7
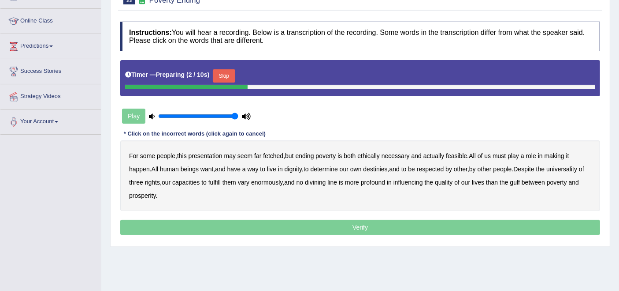
scroll to position [147, 0]
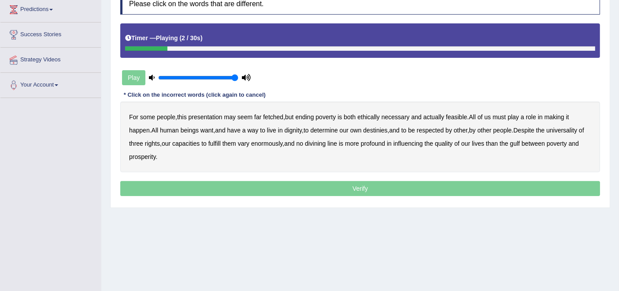
click at [203, 115] on b "presentation" at bounding box center [206, 116] width 34 height 7
click at [365, 114] on b "ethically" at bounding box center [369, 116] width 22 height 7
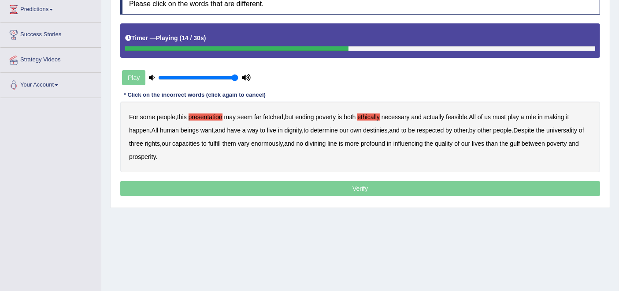
click at [259, 127] on b "way" at bounding box center [253, 130] width 11 height 7
click at [143, 141] on b "three" at bounding box center [136, 143] width 14 height 7
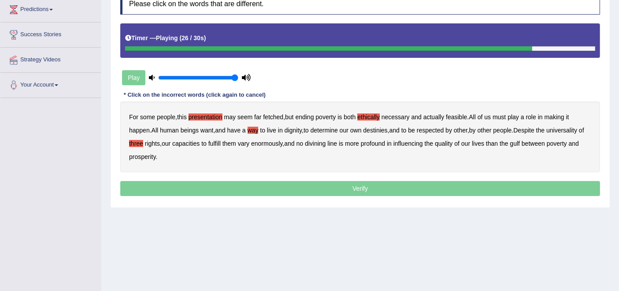
click at [326, 141] on b "divining" at bounding box center [315, 143] width 21 height 7
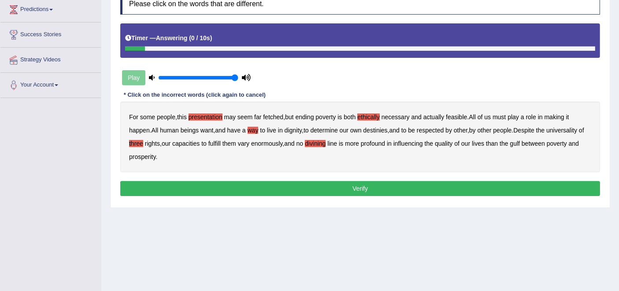
click at [329, 186] on button "Verify" at bounding box center [360, 188] width 480 height 15
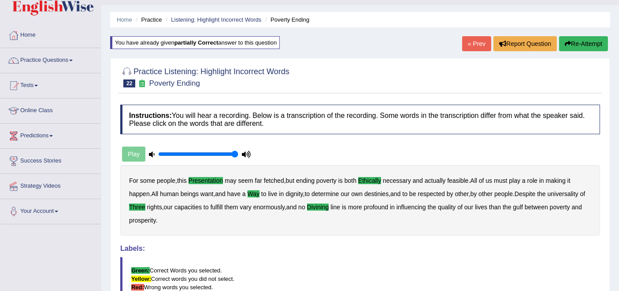
scroll to position [0, 0]
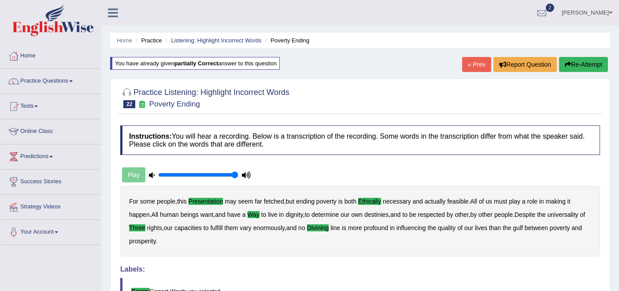
click at [476, 59] on link "« Prev" at bounding box center [476, 64] width 29 height 15
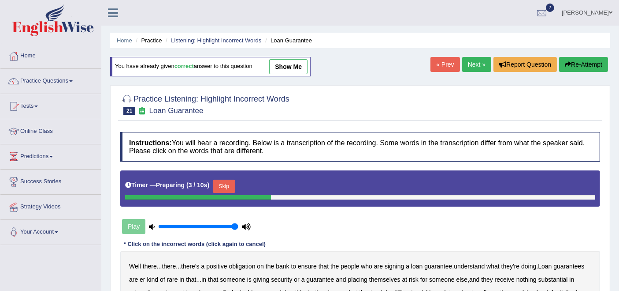
click at [31, 86] on link "Practice Questions" at bounding box center [50, 80] width 101 height 22
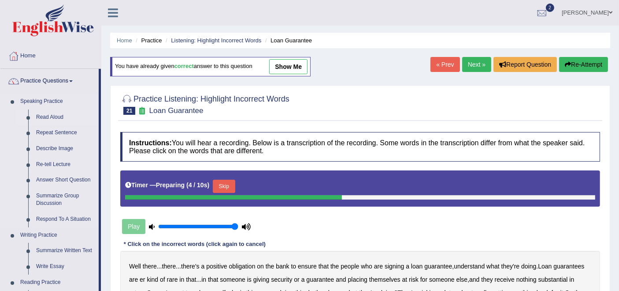
click at [41, 119] on link "Read Aloud" at bounding box center [65, 117] width 67 height 16
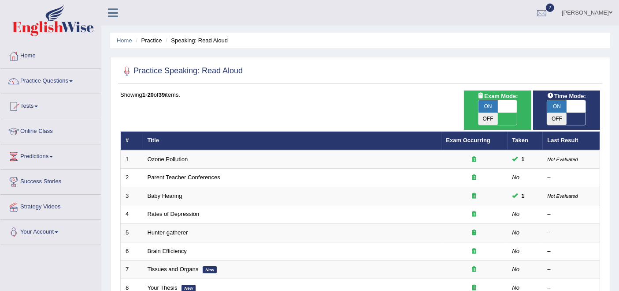
click at [591, 10] on link "[PERSON_NAME]" at bounding box center [588, 11] width 64 height 23
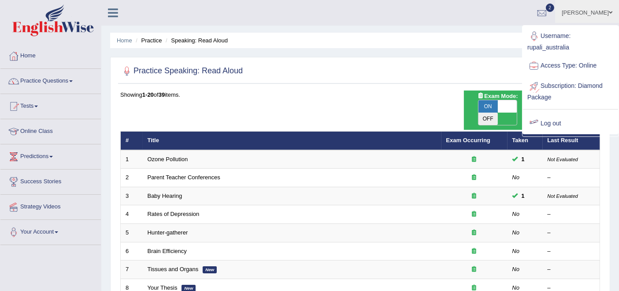
click at [552, 119] on link "Log out" at bounding box center [570, 123] width 95 height 20
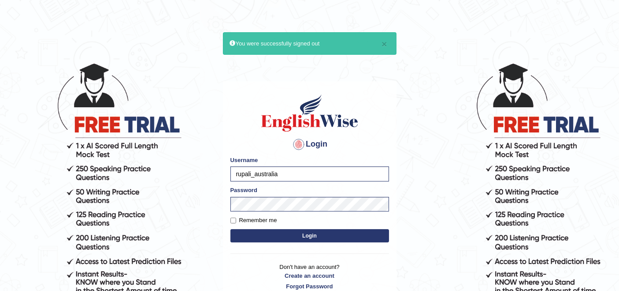
type input "lydiaN"
click at [295, 234] on button "Login" at bounding box center [310, 235] width 159 height 13
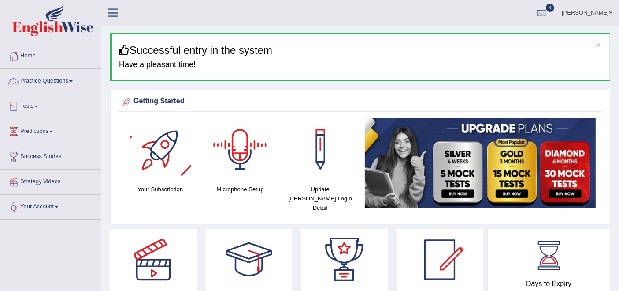
click at [59, 83] on link "Practice Questions" at bounding box center [50, 80] width 101 height 22
